Goal: Book appointment/travel/reservation

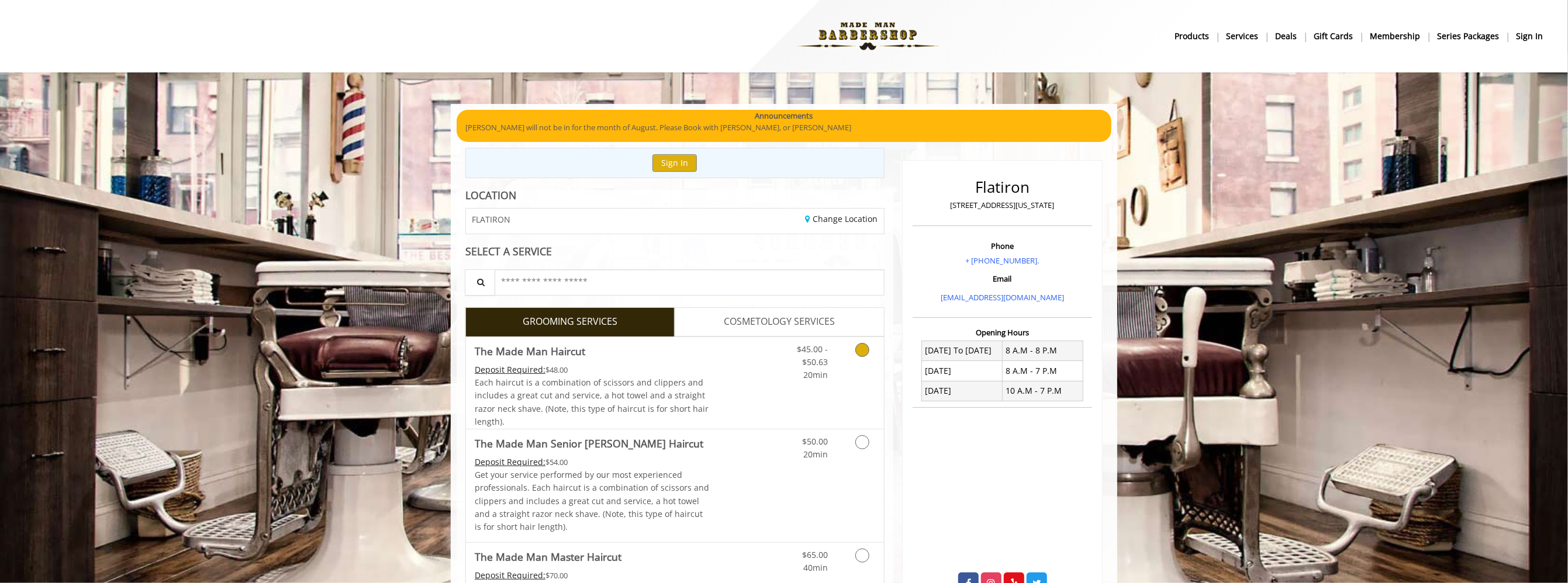
click at [868, 356] on link "Grooming services" at bounding box center [860, 360] width 30 height 45
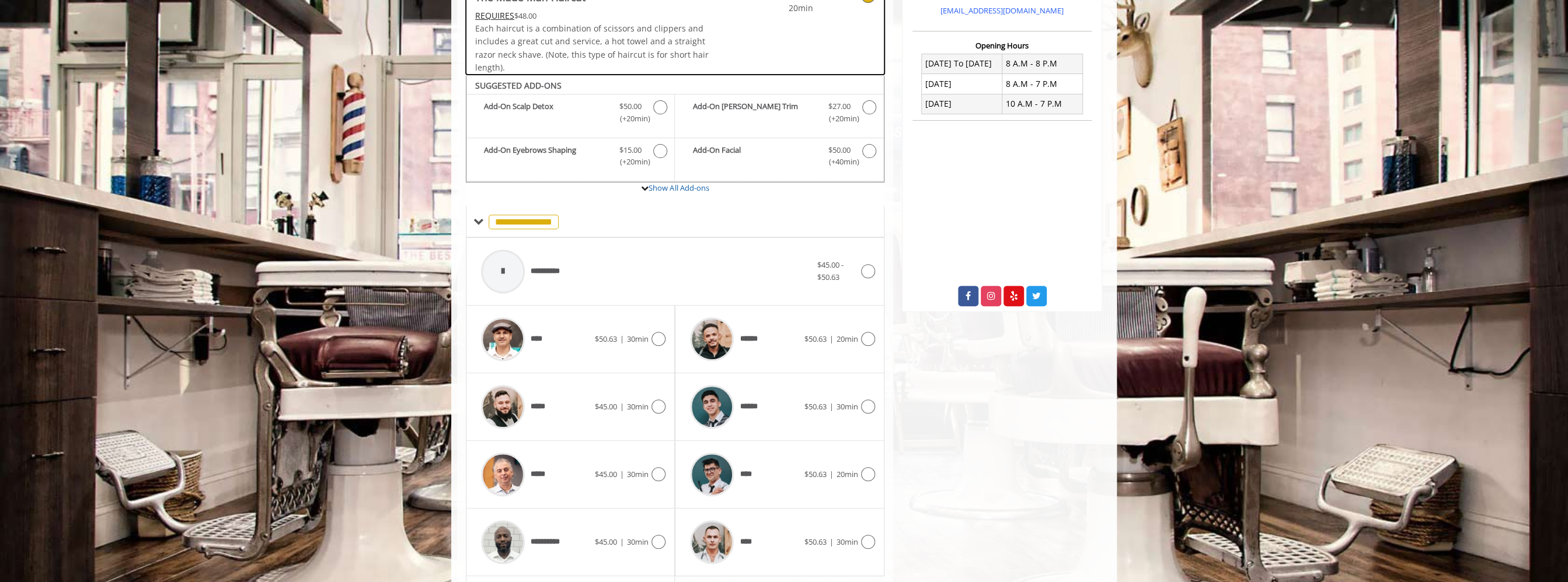
scroll to position [360, 0]
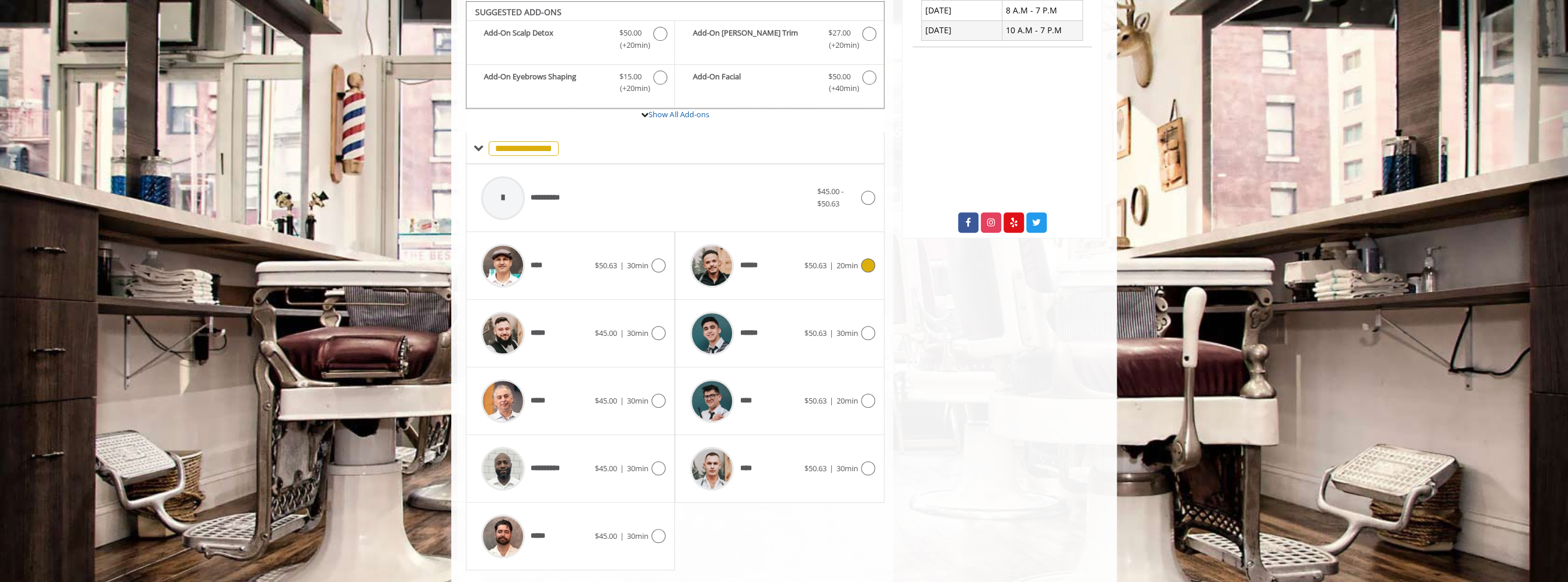
click at [874, 265] on div at bounding box center [865, 266] width 17 height 14
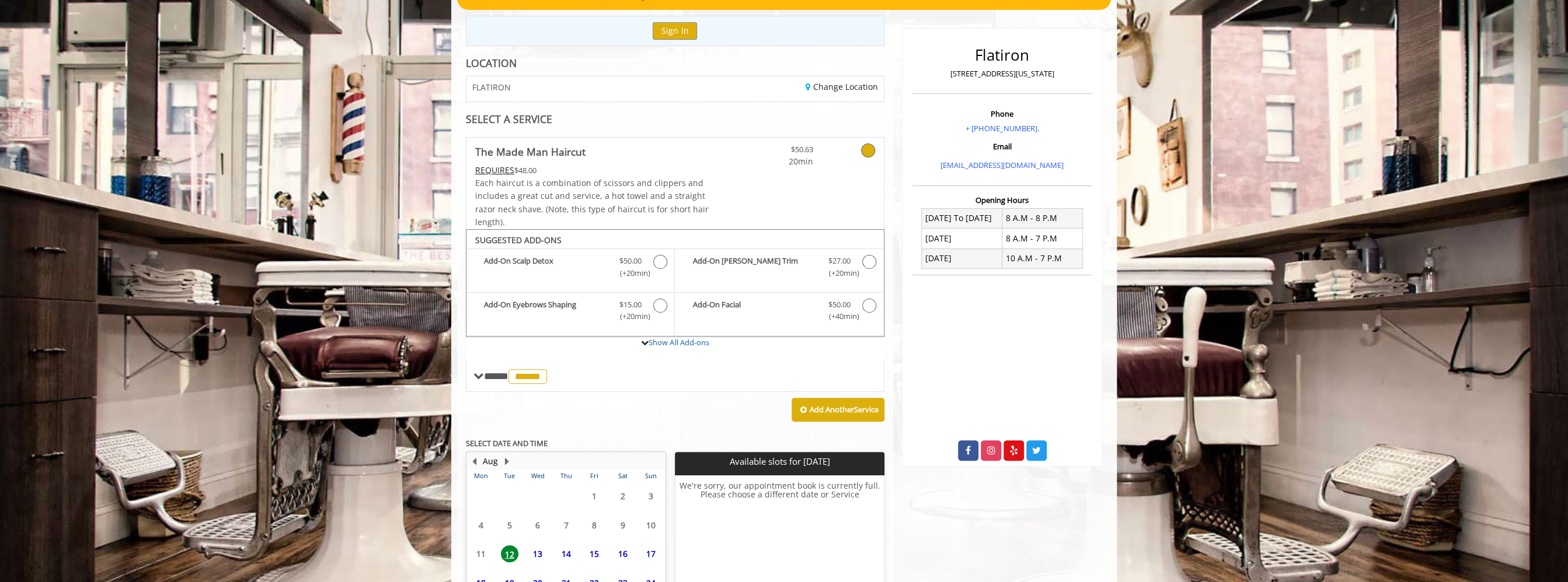
scroll to position [239, 0]
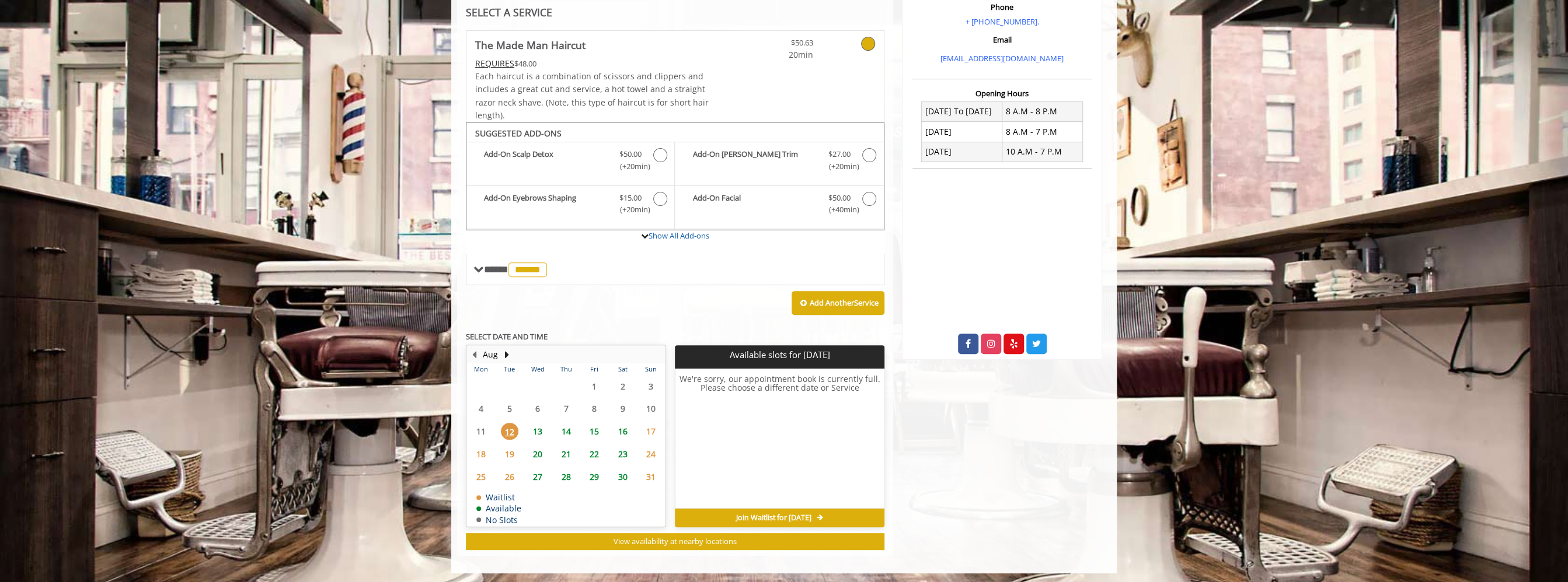
click at [536, 430] on span "13" at bounding box center [537, 431] width 17 height 17
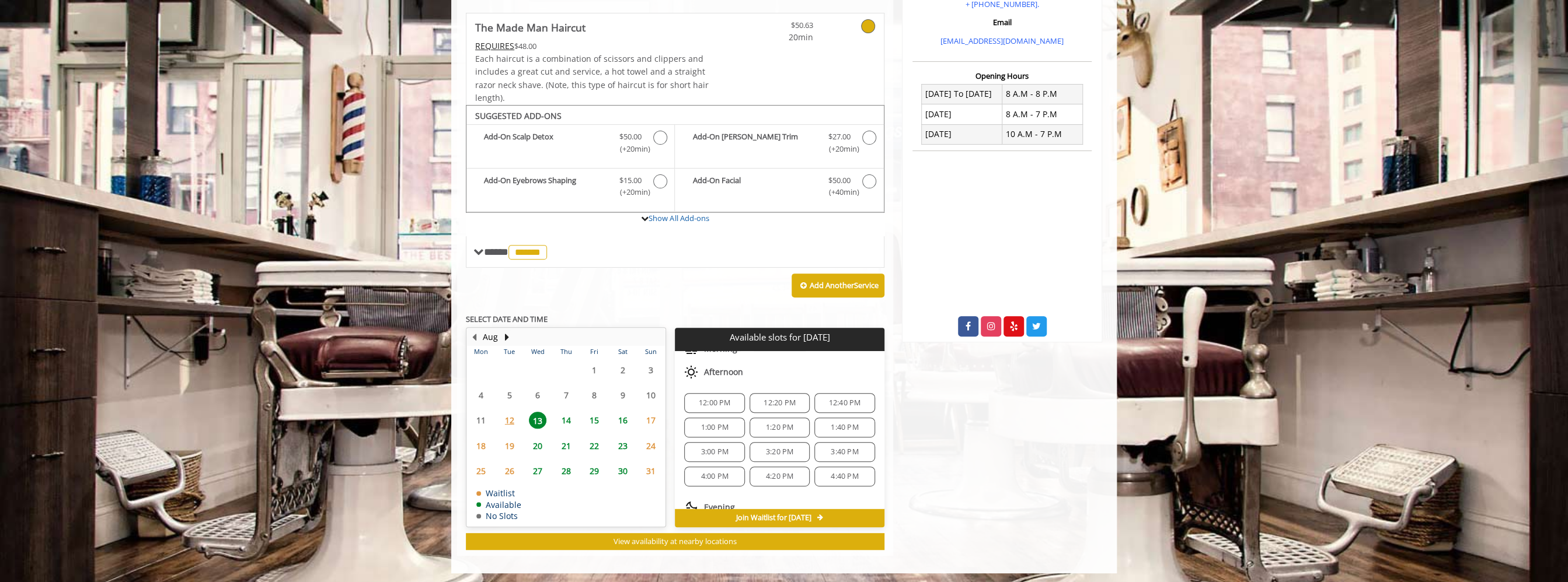
scroll to position [148, 0]
drag, startPoint x: 737, startPoint y: 488, endPoint x: 763, endPoint y: 482, distance: 26.7
click at [737, 488] on div "5:00 PM" at bounding box center [714, 491] width 60 height 20
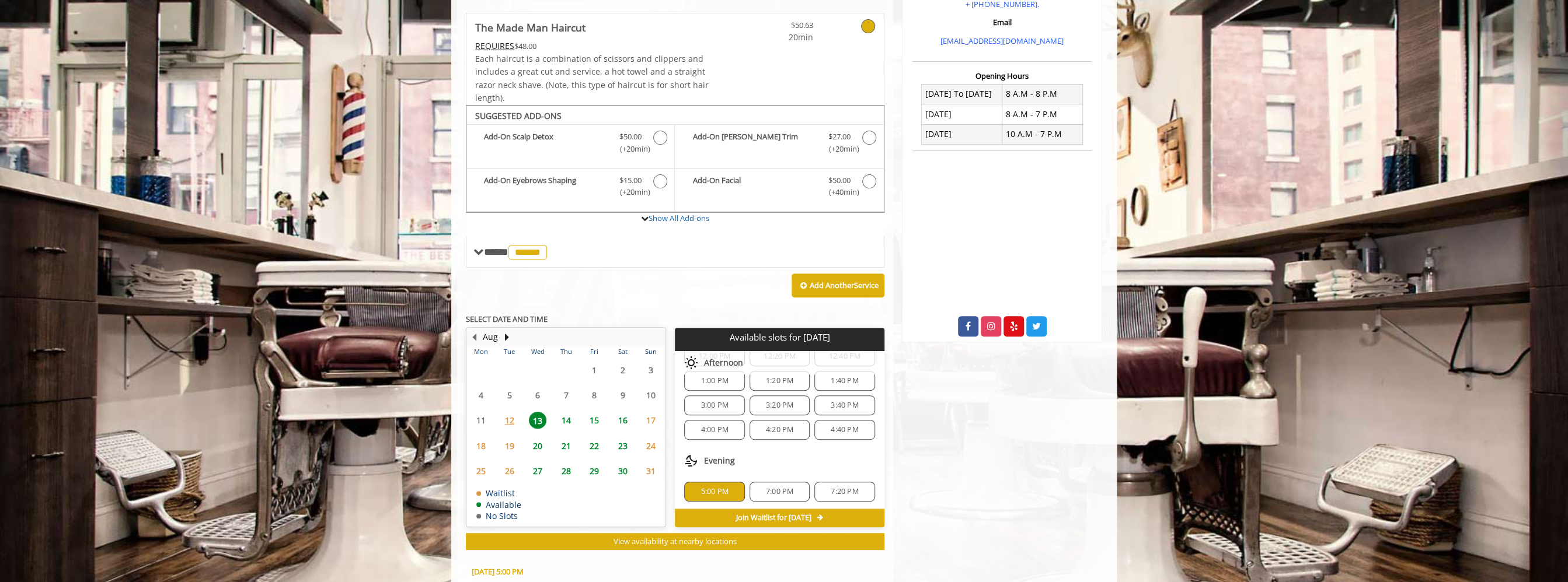
scroll to position [467, 0]
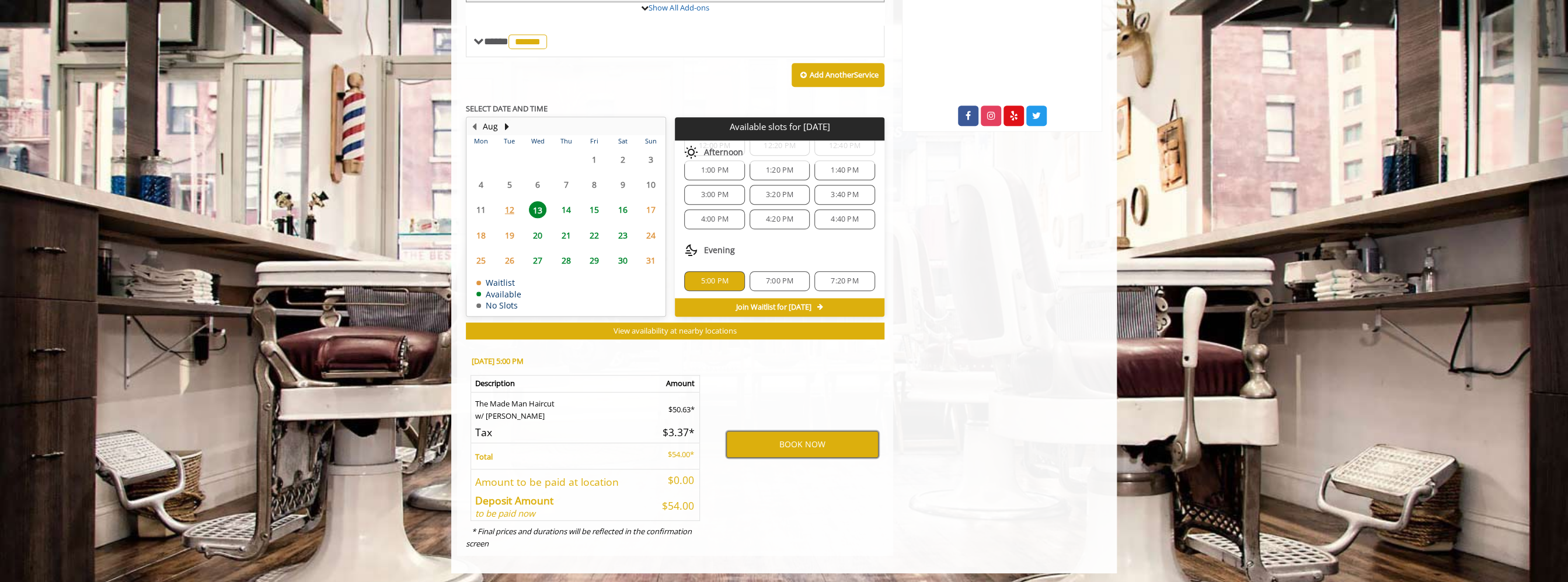
click at [767, 451] on button "BOOK NOW" at bounding box center [802, 444] width 153 height 27
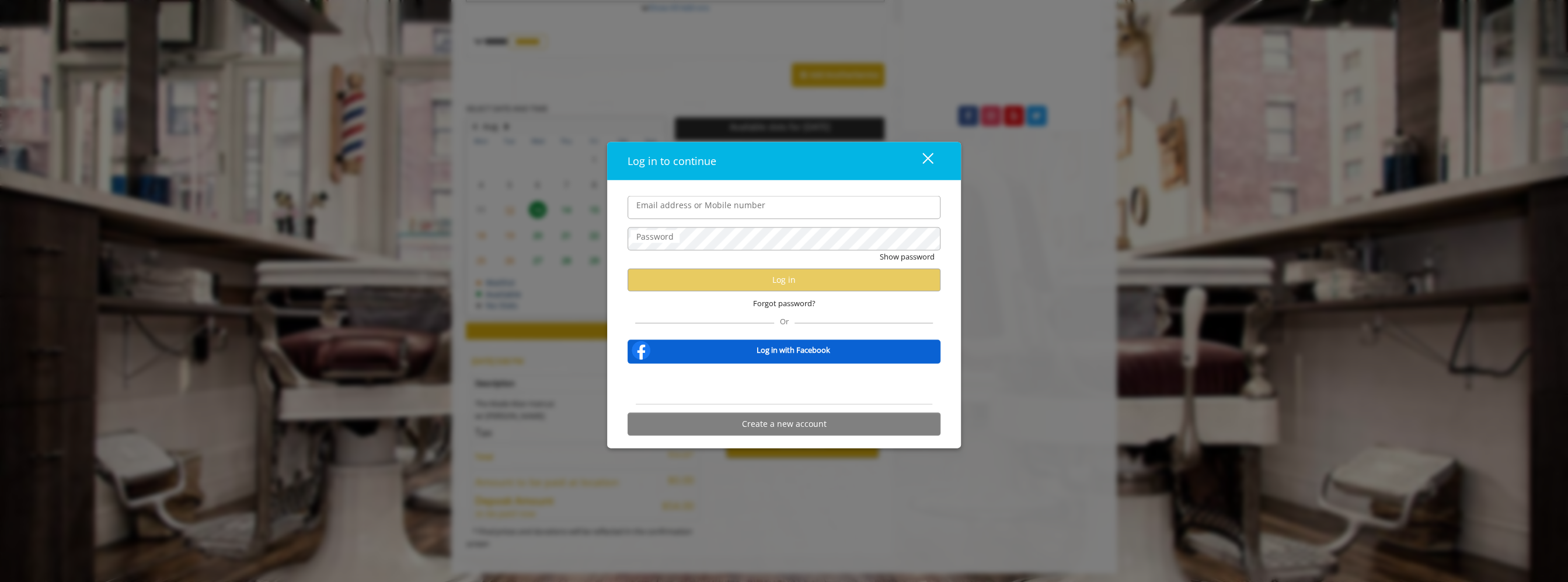
click at [751, 210] on label "Email address or Mobile number" at bounding box center [701, 206] width 141 height 13
click at [751, 210] on input "Email address or Mobile number" at bounding box center [783, 208] width 312 height 24
paste input "**********"
type input "**********"
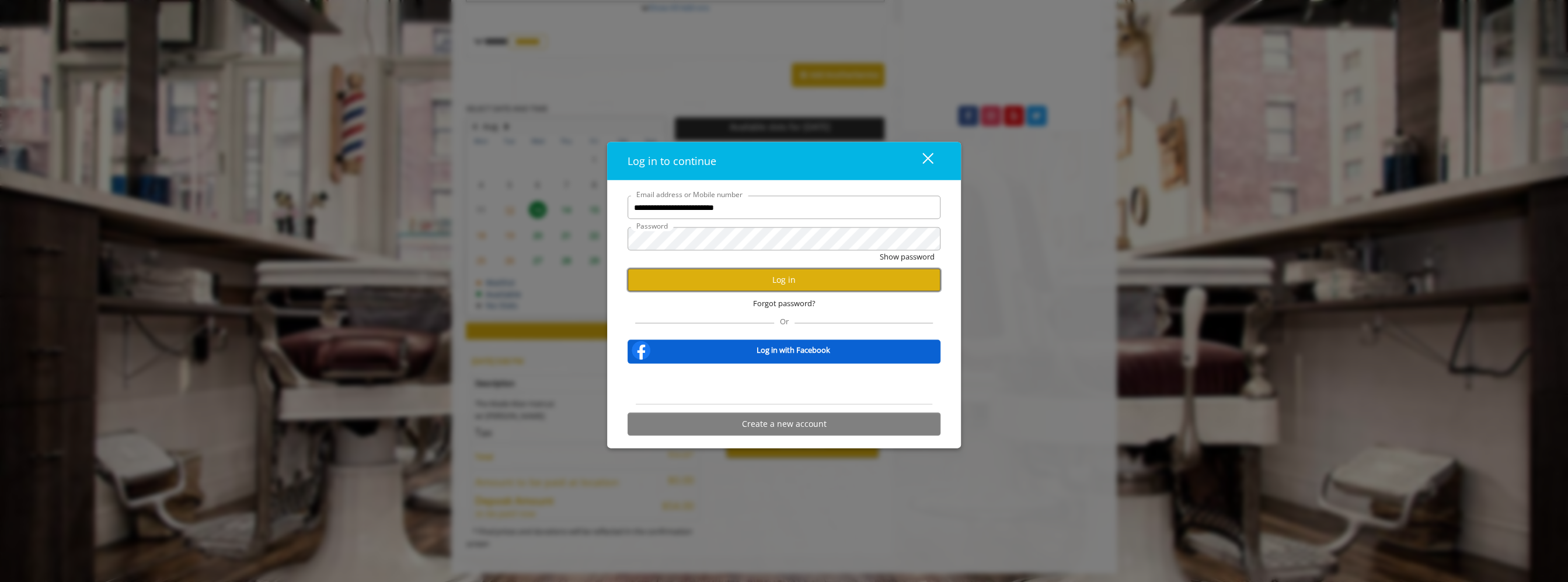
click at [775, 284] on button "Log in" at bounding box center [783, 279] width 312 height 23
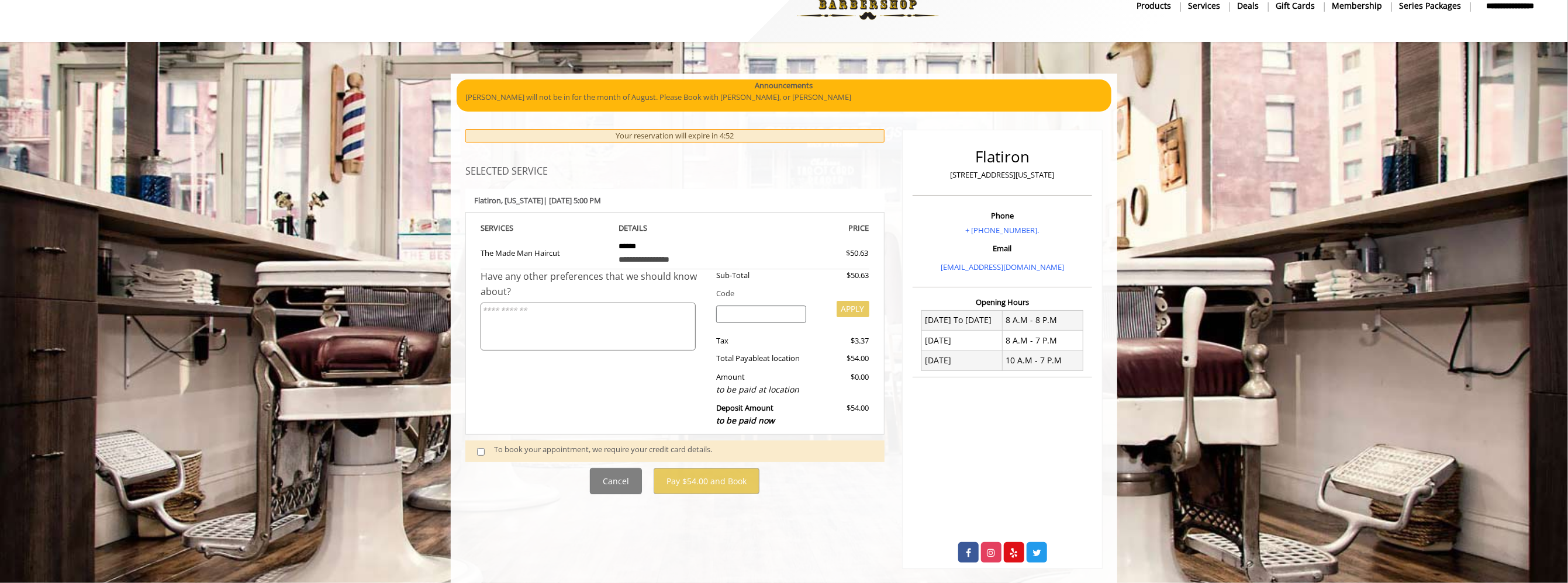
scroll to position [44, 0]
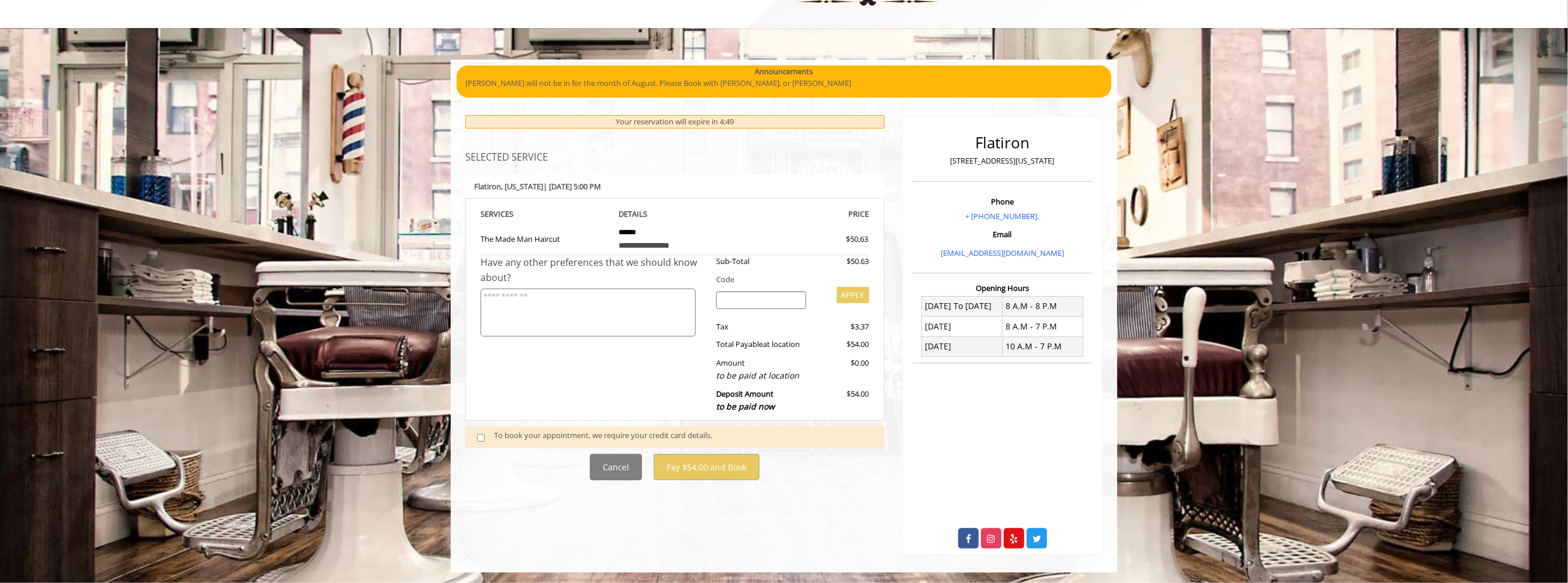
click at [476, 440] on span at bounding box center [486, 437] width 35 height 16
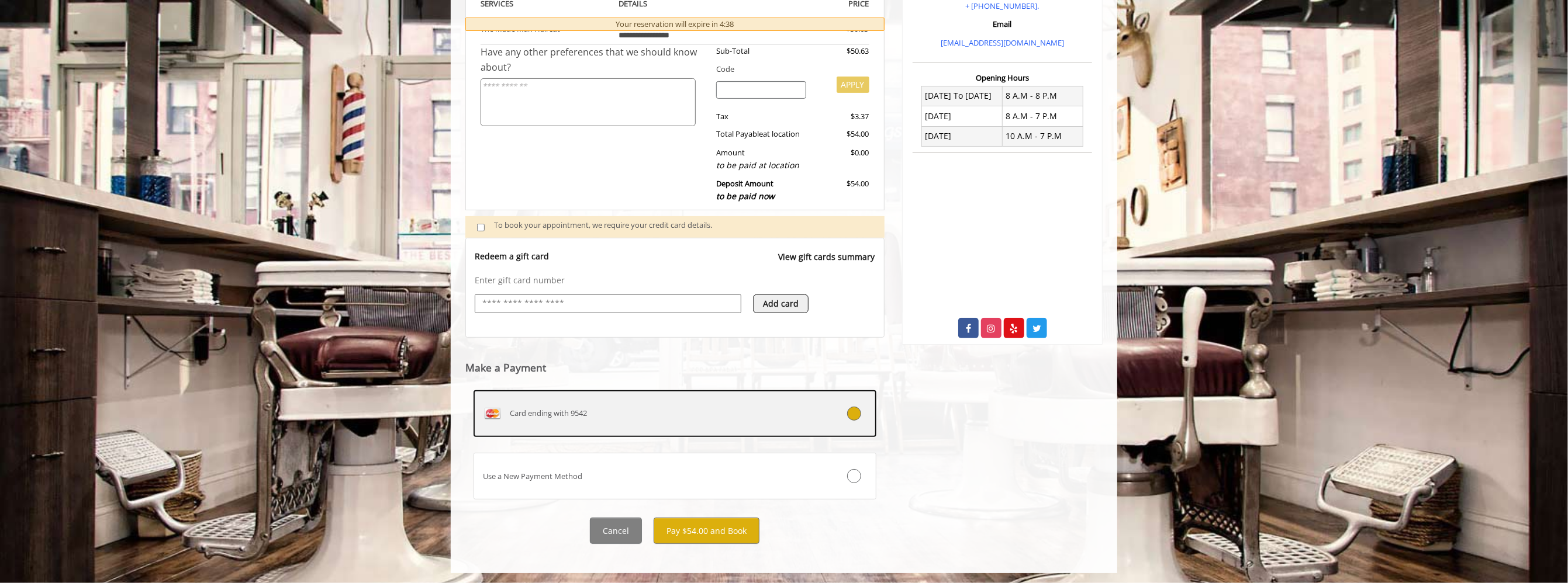
scroll to position [255, 0]
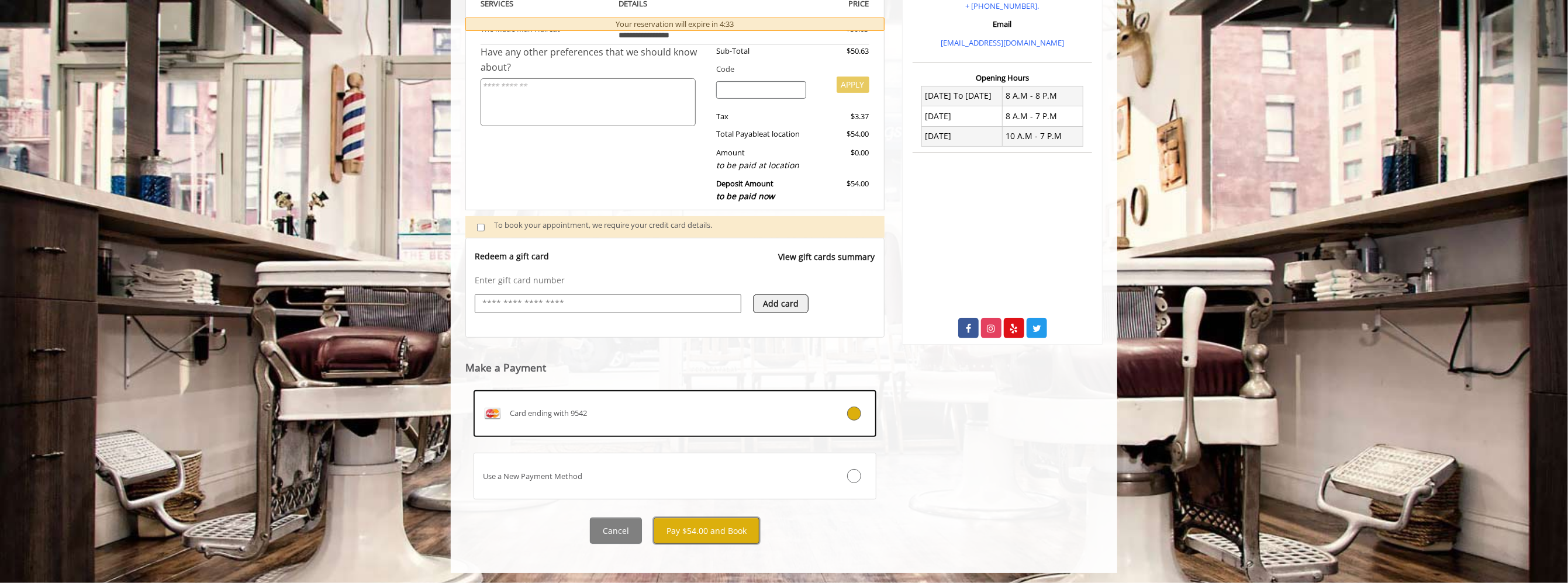
click at [734, 523] on button "Pay $54.00 and Book" at bounding box center [707, 531] width 106 height 26
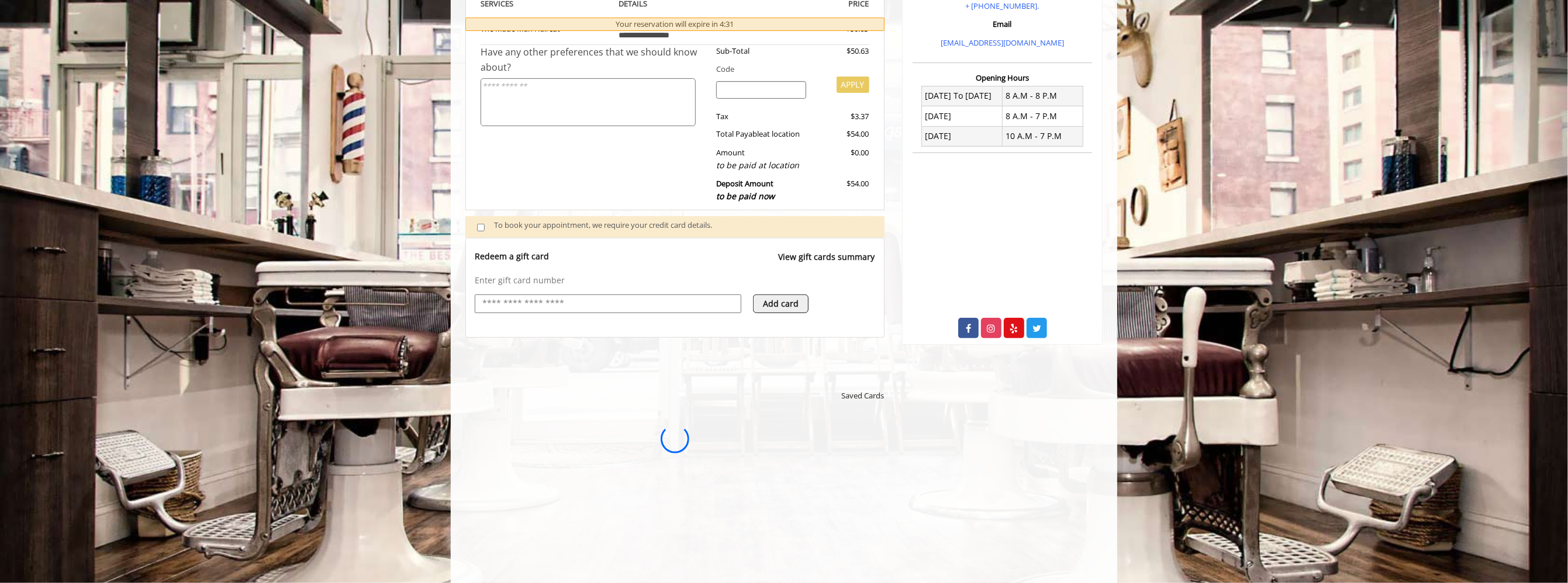
scroll to position [0, 0]
